Goal: Book appointment/travel/reservation

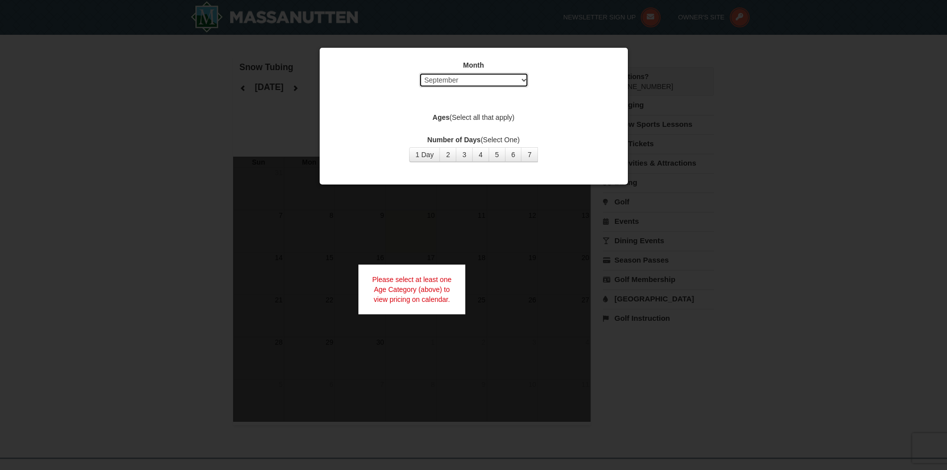
click at [521, 80] on select "Select September October November December January February March April May Jun…" at bounding box center [473, 80] width 109 height 15
select select "1"
click at [419, 73] on select "Select September October November December January February March April May Jun…" at bounding box center [473, 80] width 109 height 15
click at [423, 155] on button "1 Day" at bounding box center [424, 154] width 31 height 15
click at [736, 154] on div at bounding box center [473, 235] width 947 height 470
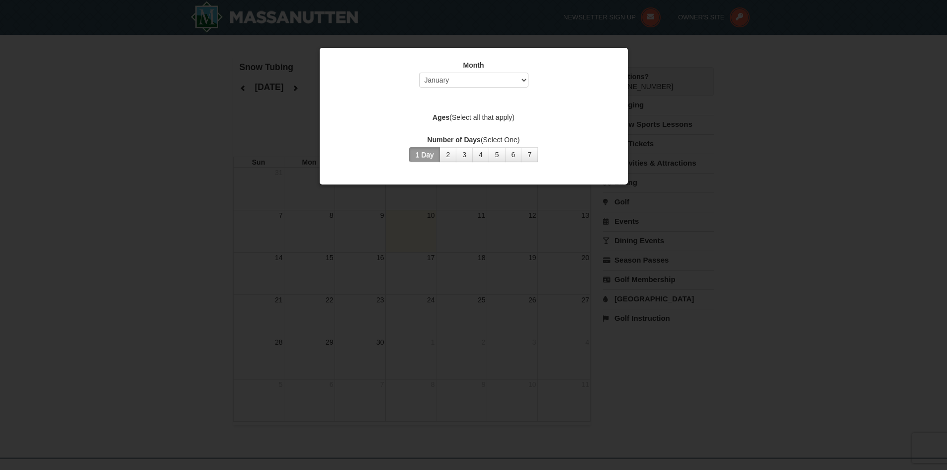
click at [616, 66] on div "Month Select September October November December January February March April M…" at bounding box center [473, 111] width 298 height 117
click at [726, 117] on div at bounding box center [473, 235] width 947 height 470
click at [462, 116] on label "Ages (Select all that apply)" at bounding box center [473, 117] width 283 height 10
click at [448, 120] on label "Ages (Select all that apply)" at bounding box center [473, 117] width 283 height 10
click at [418, 149] on button "1 Day" at bounding box center [424, 154] width 31 height 15
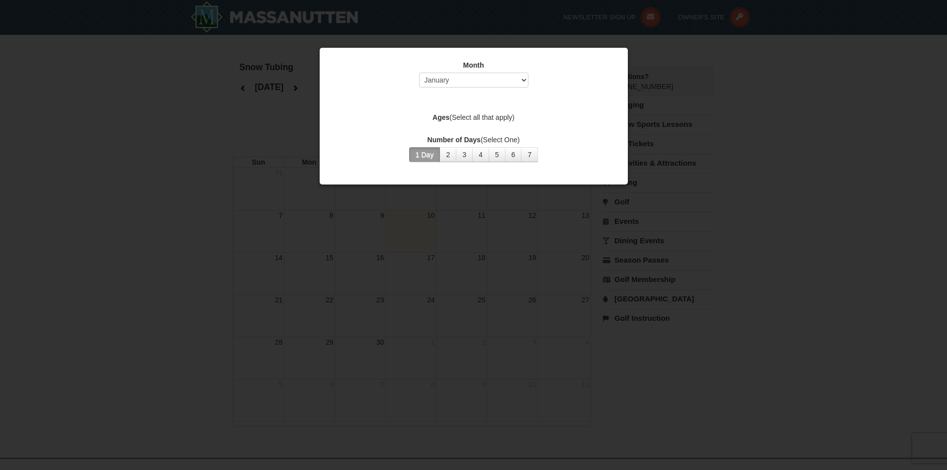
click at [417, 153] on button "1 Day" at bounding box center [424, 154] width 31 height 15
click at [784, 222] on div at bounding box center [473, 235] width 947 height 470
click at [729, 93] on div at bounding box center [473, 235] width 947 height 470
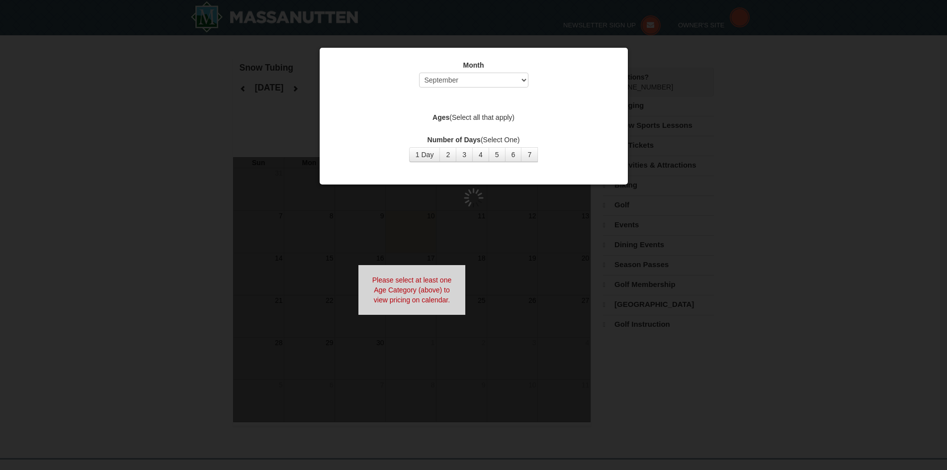
select select "9"
